Goal: Information Seeking & Learning: Find specific fact

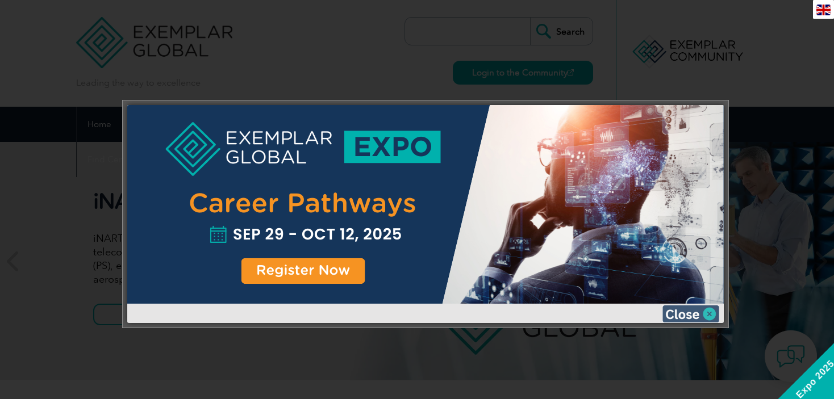
click at [699, 309] on img at bounding box center [690, 314] width 57 height 17
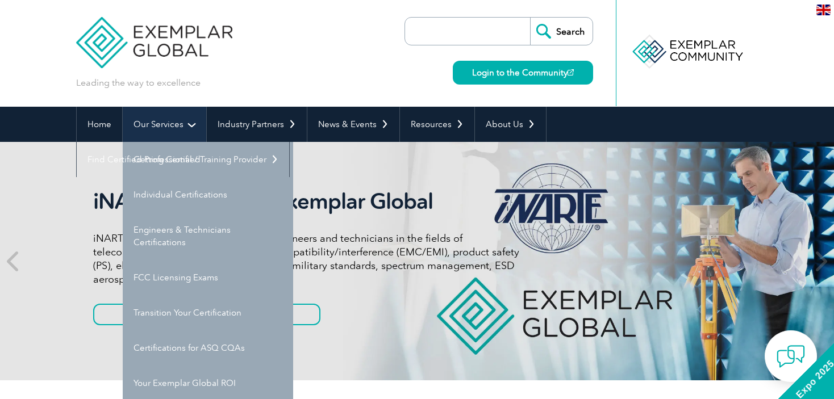
click at [179, 127] on link "Our Services" at bounding box center [164, 124] width 83 height 35
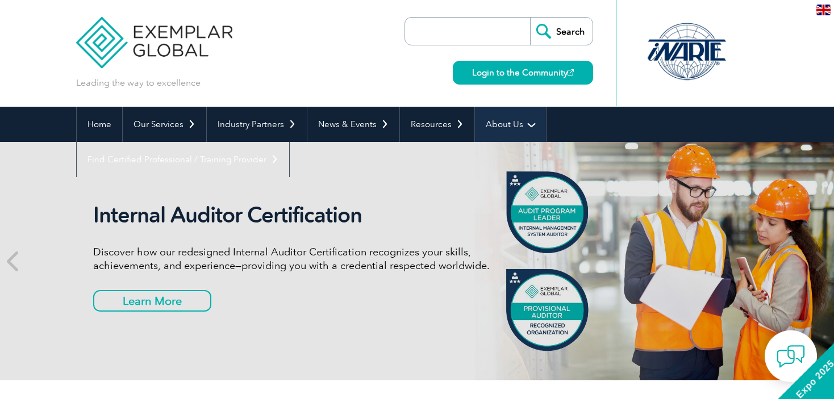
click at [508, 132] on link "About Us" at bounding box center [510, 124] width 71 height 35
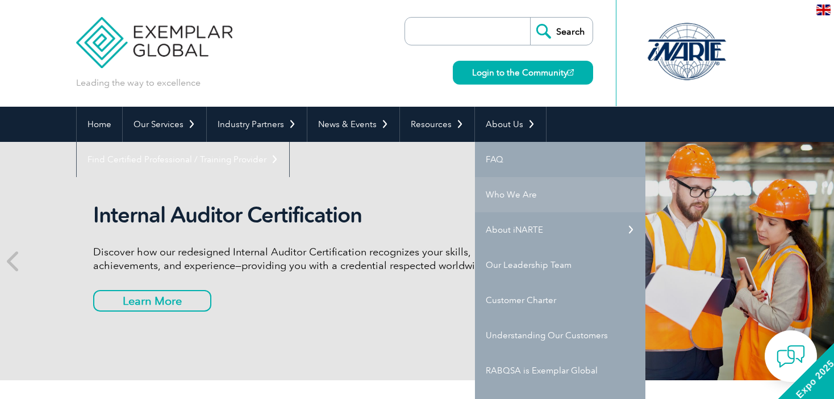
click at [522, 193] on link "Who We Are" at bounding box center [560, 194] width 170 height 35
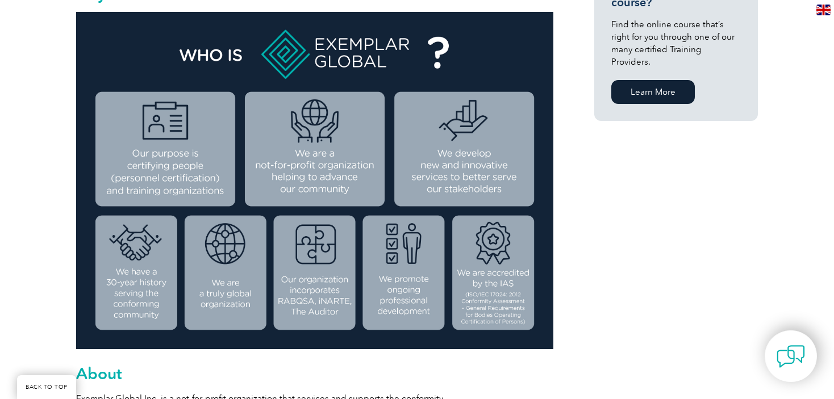
scroll to position [348, 0]
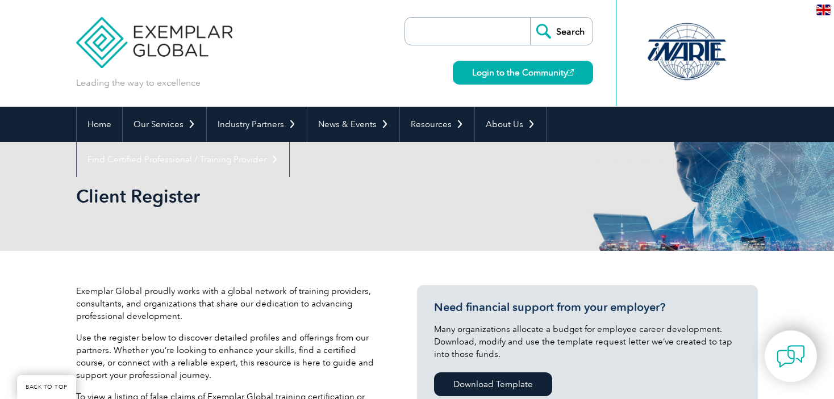
drag, startPoint x: 0, startPoint y: 0, endPoint x: 57, endPoint y: 225, distance: 231.9
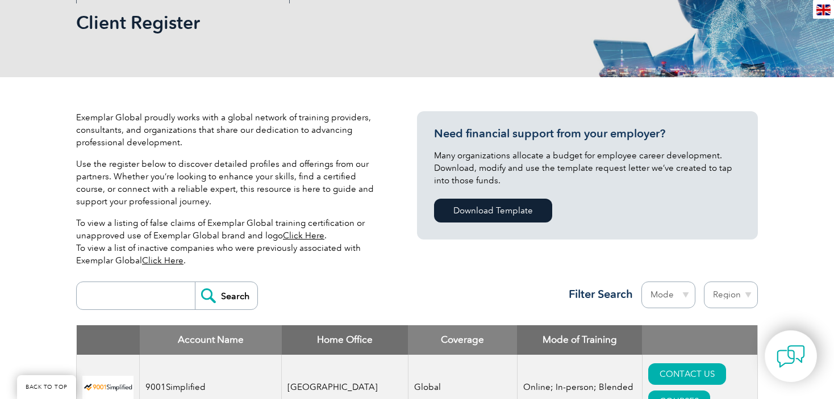
scroll to position [295, 0]
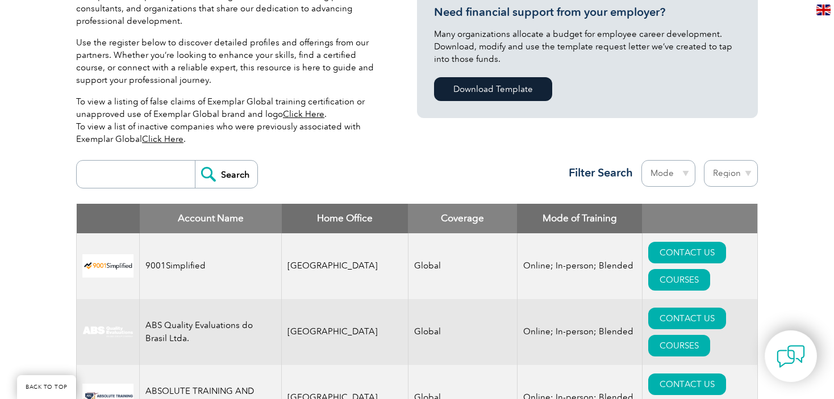
click at [116, 169] on input "search" at bounding box center [138, 174] width 112 height 27
type input "SGS"
click at [195, 161] on input "Search" at bounding box center [226, 174] width 62 height 27
click at [207, 173] on input "Search" at bounding box center [226, 174] width 62 height 27
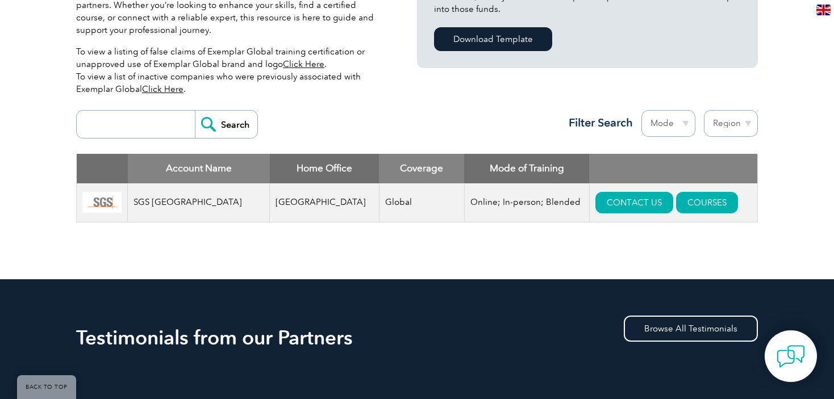
scroll to position [352, 0]
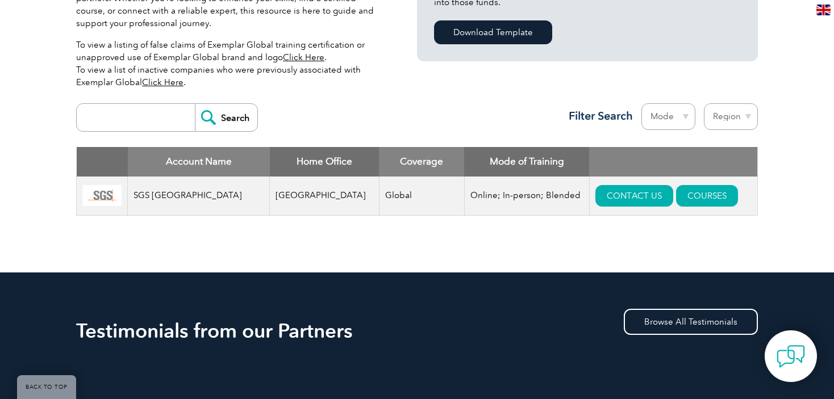
click at [119, 122] on input "search" at bounding box center [138, 117] width 112 height 27
click at [119, 123] on input "search" at bounding box center [138, 117] width 112 height 27
type input "TUV Rheinalnd"
click at [207, 115] on input "Search" at bounding box center [226, 117] width 62 height 27
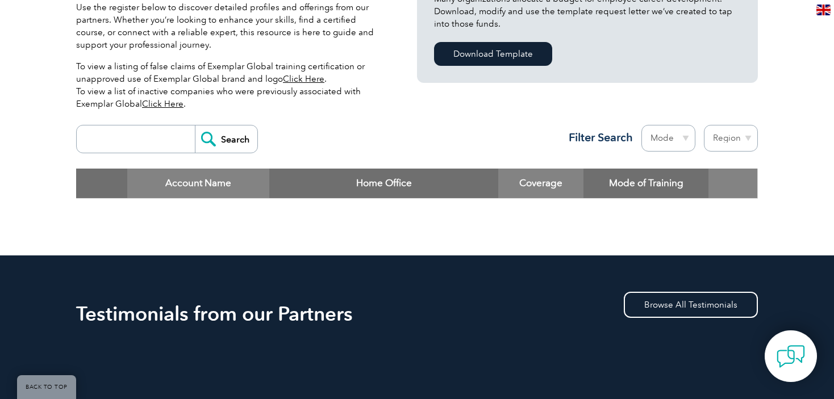
scroll to position [333, 0]
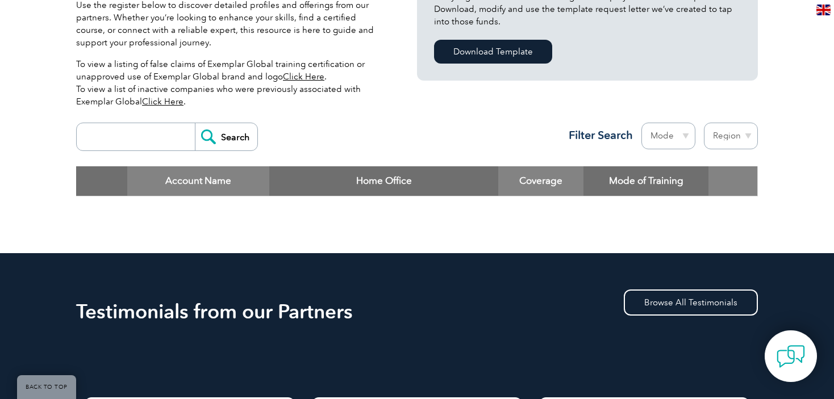
click at [141, 120] on div "Search Region Australia Bahrain Bangladesh Brazil Canada Colombia Dominican Rep…" at bounding box center [416, 141] width 681 height 49
click at [149, 141] on input "search" at bounding box center [138, 136] width 112 height 27
type input "Rheinland"
click at [227, 132] on input "Search" at bounding box center [226, 136] width 62 height 27
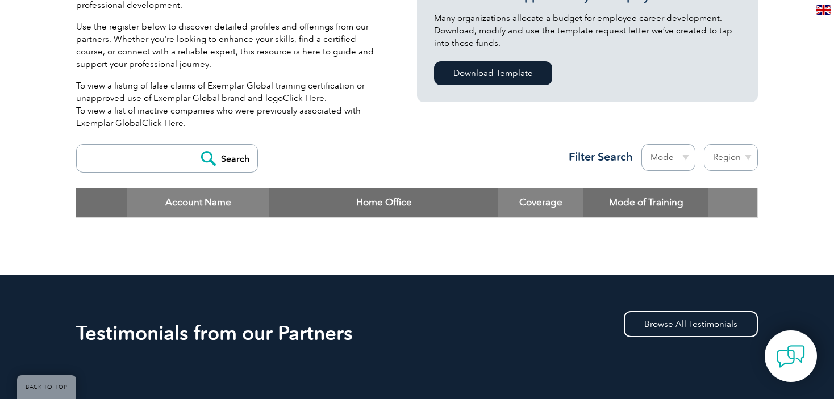
scroll to position [318, 0]
